Goal: Task Accomplishment & Management: Manage account settings

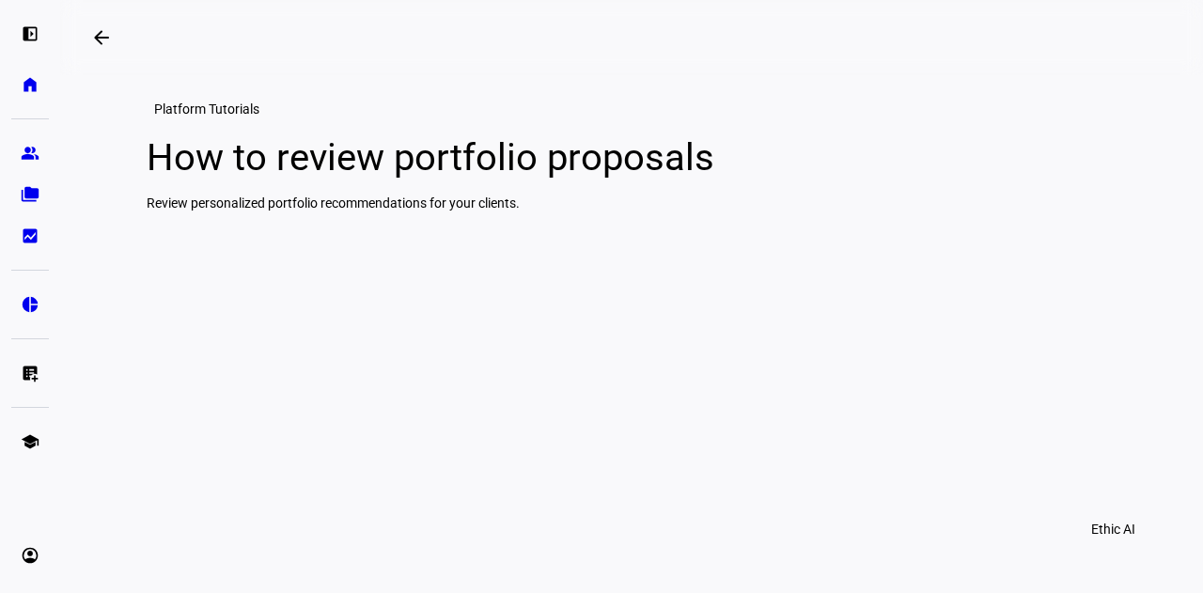
click at [32, 33] on eth-mat-symbol "left_panel_open" at bounding box center [30, 33] width 19 height 19
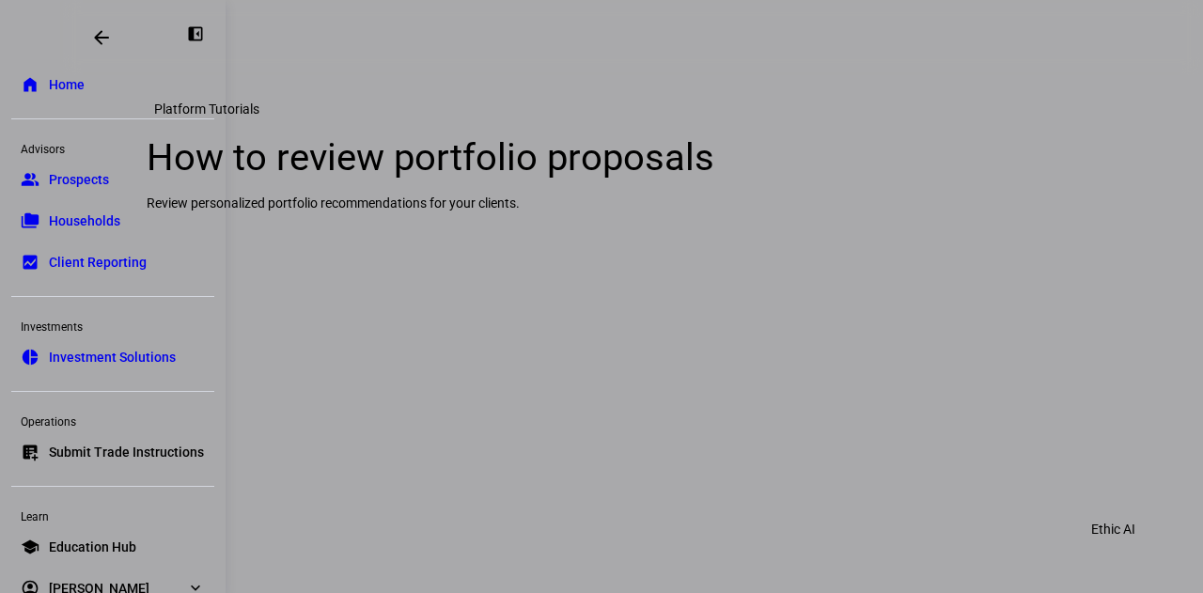
click at [71, 86] on span "Home" at bounding box center [67, 84] width 36 height 19
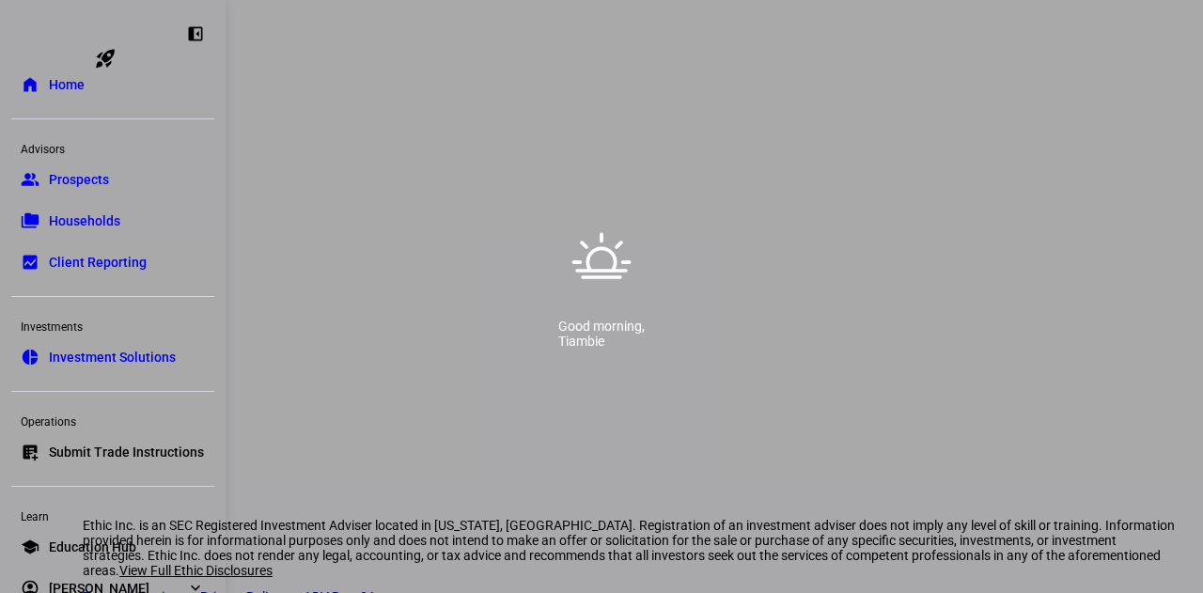
scroll to position [0, 9]
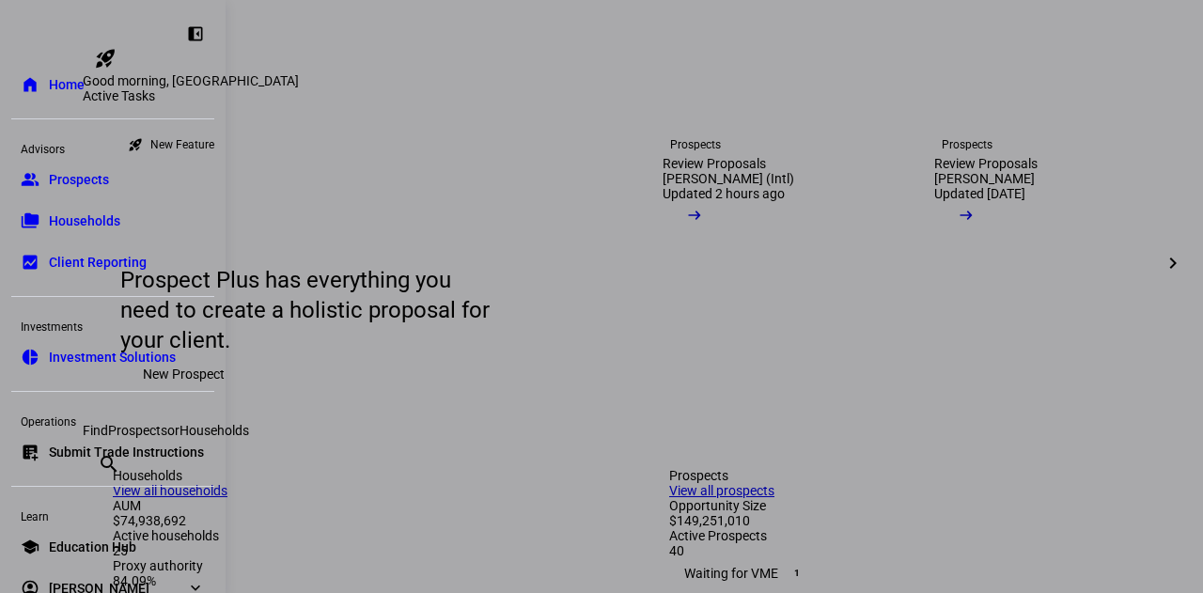
click at [73, 184] on span "Prospects" at bounding box center [79, 179] width 60 height 19
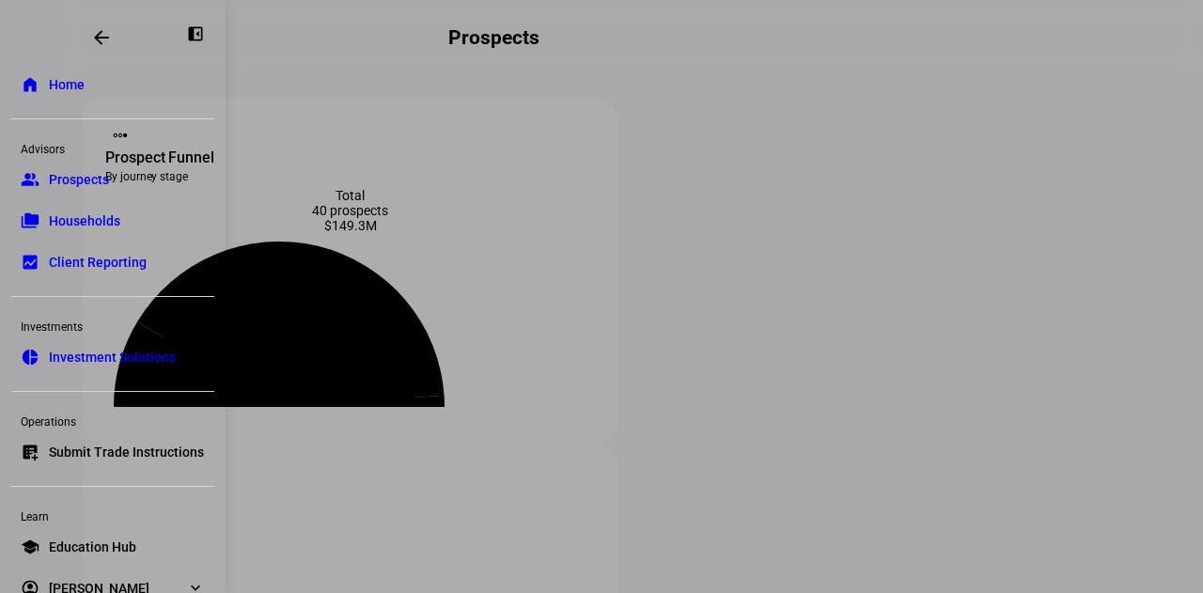
click at [470, 80] on div at bounding box center [601, 296] width 1203 height 593
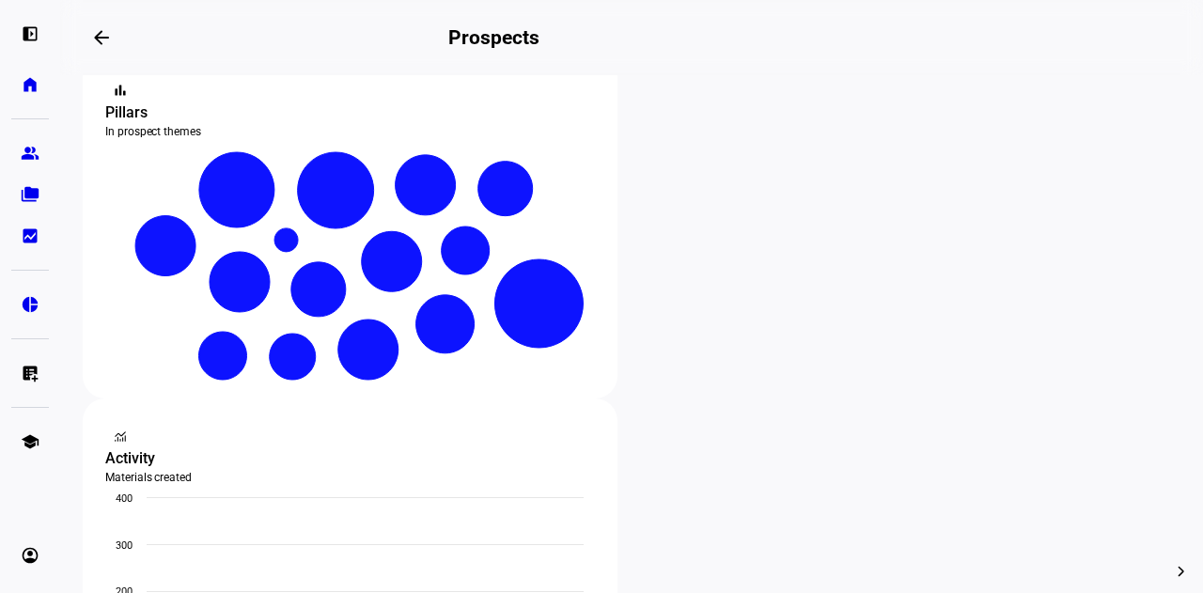
scroll to position [391, 0]
